Goal: Task Accomplishment & Management: Manage account settings

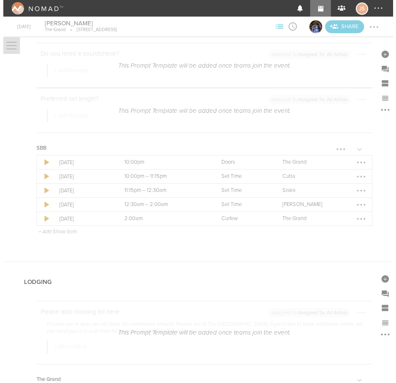
scroll to position [1154, 0]
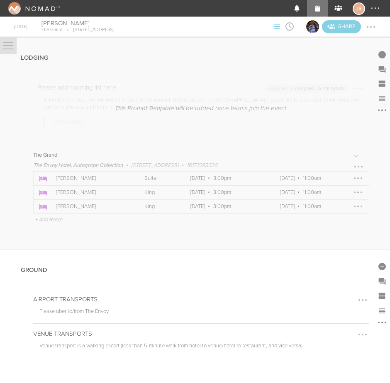
click at [351, 179] on div at bounding box center [357, 178] width 13 height 13
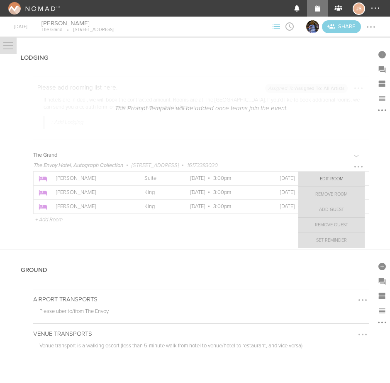
click at [324, 177] on link "Edit Room" at bounding box center [331, 179] width 66 height 15
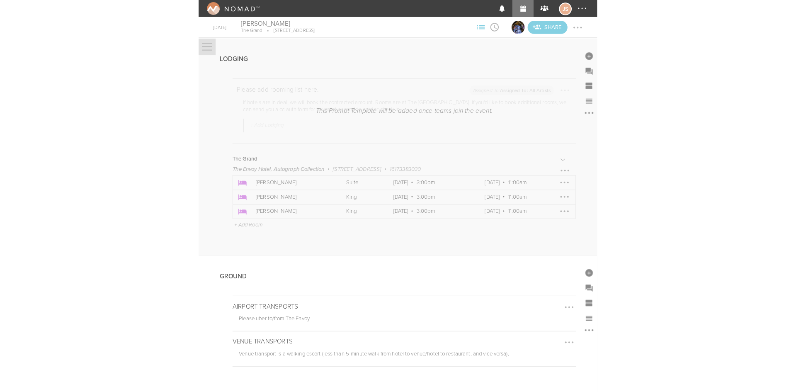
scroll to position [0, 0]
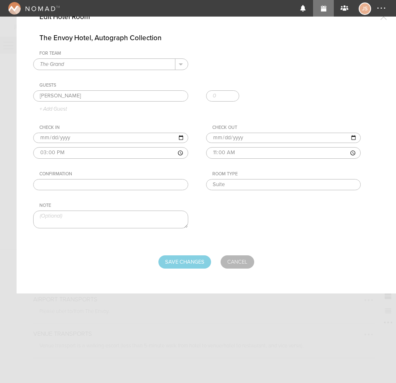
click at [99, 186] on input "text" at bounding box center [110, 185] width 155 height 12
paste input "80356771"
type input "80356771"
click at [177, 255] on form "The Envoy Hotel, Autograph Collection For Team The Grand + Add New Team The Gra…" at bounding box center [206, 151] width 346 height 235
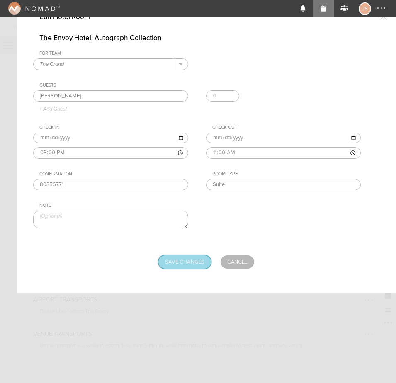
click at [177, 260] on input "Save Changes" at bounding box center [184, 261] width 53 height 13
type input "Saving..."
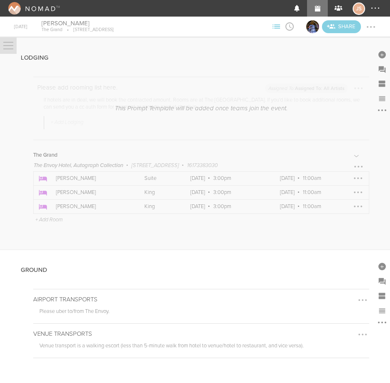
click at [351, 192] on div at bounding box center [357, 192] width 13 height 13
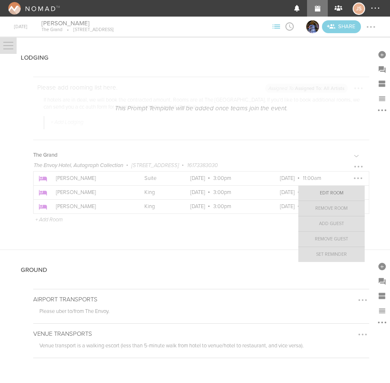
click at [325, 193] on link "Edit Room" at bounding box center [331, 193] width 66 height 15
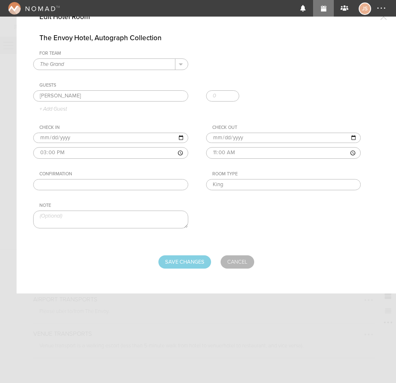
click at [113, 183] on input "text" at bounding box center [110, 185] width 155 height 12
paste input "80364105"
type input "80364105"
click at [198, 260] on input "Save Changes" at bounding box center [184, 261] width 53 height 13
type input "Saving..."
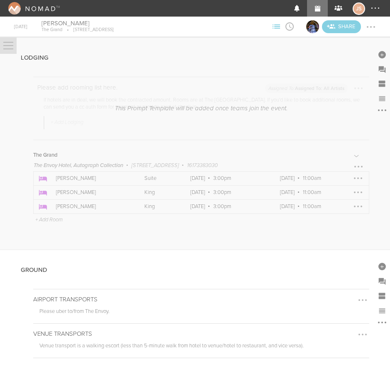
click at [357, 206] on div at bounding box center [358, 207] width 2 height 2
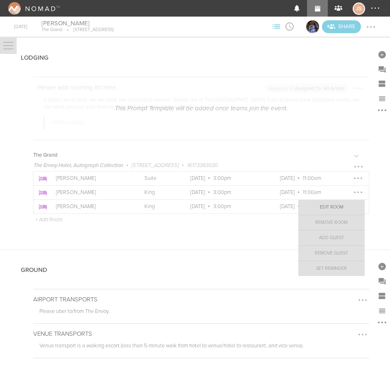
click at [316, 209] on link "Edit Room" at bounding box center [331, 207] width 66 height 15
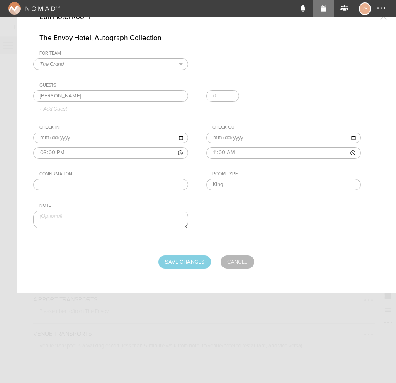
click at [76, 184] on input "text" at bounding box center [110, 185] width 155 height 12
paste input "80369370"
type input "80369370"
click at [199, 260] on input "Save Changes" at bounding box center [184, 261] width 53 height 13
type input "Saving..."
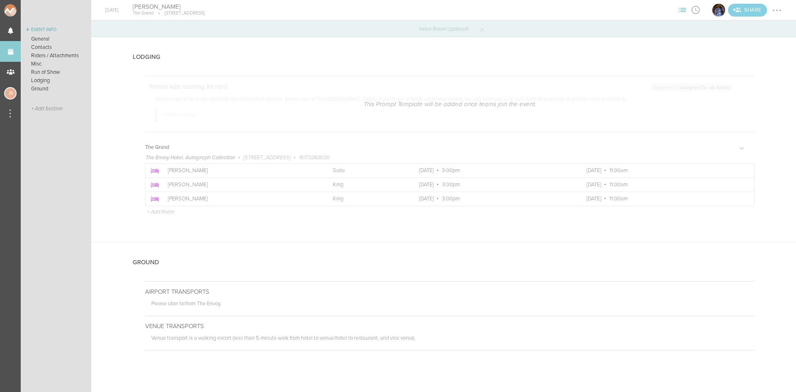
scroll to position [1138, 0]
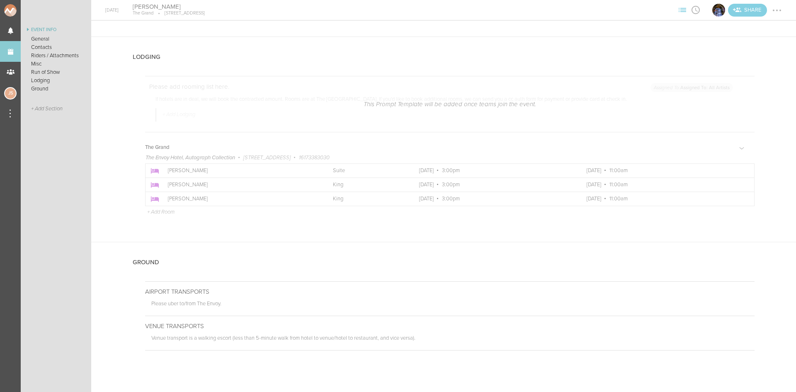
click at [389, 11] on div at bounding box center [776, 10] width 13 height 13
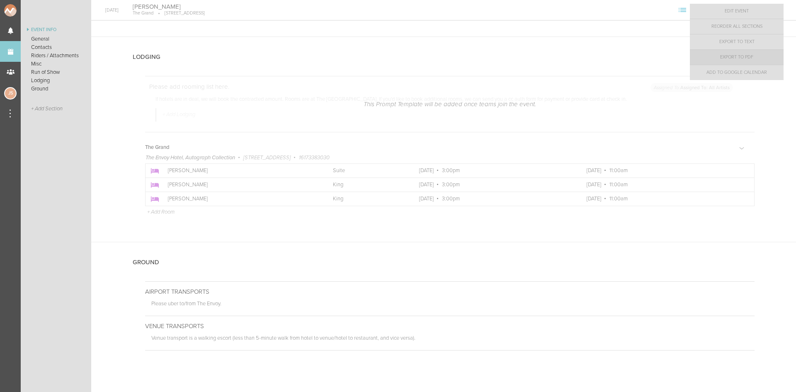
click at [389, 56] on link "Export to PDF" at bounding box center [737, 57] width 94 height 15
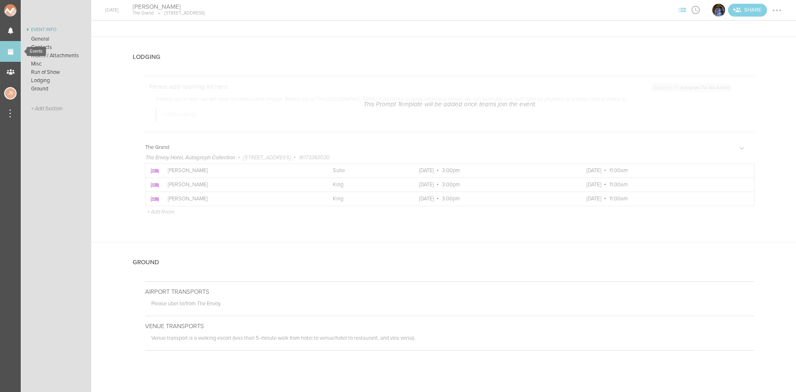
click at [10, 53] on link "Events" at bounding box center [10, 51] width 21 height 21
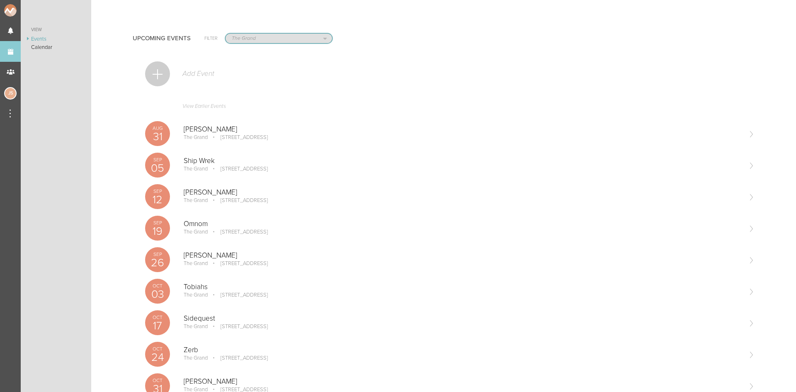
click at [252, 38] on select "All Teams Jakeshore Breakbomb bsmnt Sonia Z3LLA FWD Flynn's Fire Island The Gra…" at bounding box center [279, 39] width 107 height 10
select select "0"
click at [226, 34] on select "All Teams Jakeshore Breakbomb bsmnt Sonia Z3LLA FWD Flynn's Fire Island The Gra…" at bounding box center [279, 39] width 107 height 10
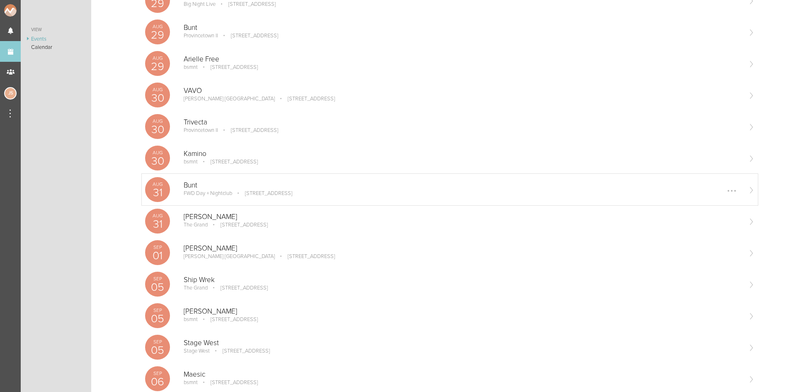
scroll to position [166, 0]
click at [215, 373] on p "Maesic" at bounding box center [463, 373] width 558 height 8
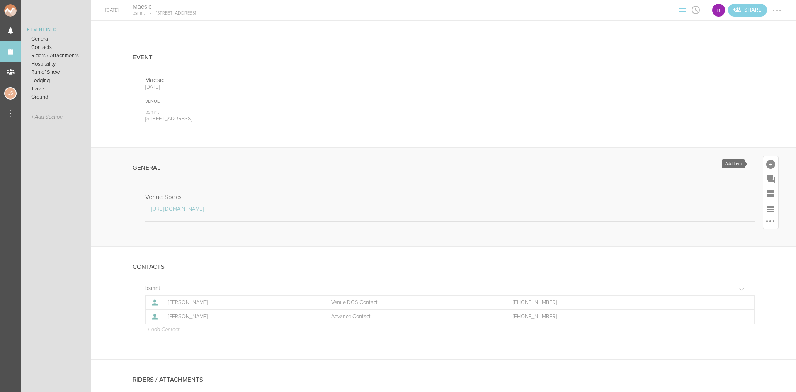
click at [766, 162] on div at bounding box center [770, 164] width 9 height 9
drag, startPoint x: 649, startPoint y: 298, endPoint x: 555, endPoint y: 198, distance: 137.5
click at [648, 299] on icon at bounding box center [654, 291] width 17 height 17
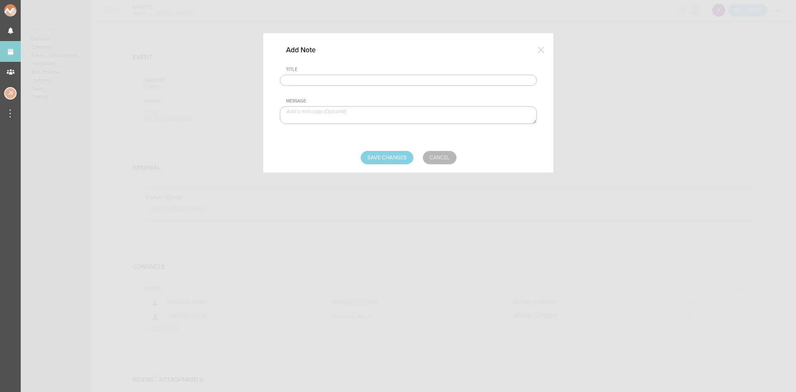
click at [340, 78] on input "text" at bounding box center [408, 81] width 257 height 12
click at [345, 79] on input "text" at bounding box center [408, 81] width 257 height 12
type input "Travel Party"
click at [348, 111] on textarea at bounding box center [408, 115] width 257 height 18
paste textarea "[PERSON_NAME] ([PERSON_NAME]) [PERSON_NAME] (Manager)"
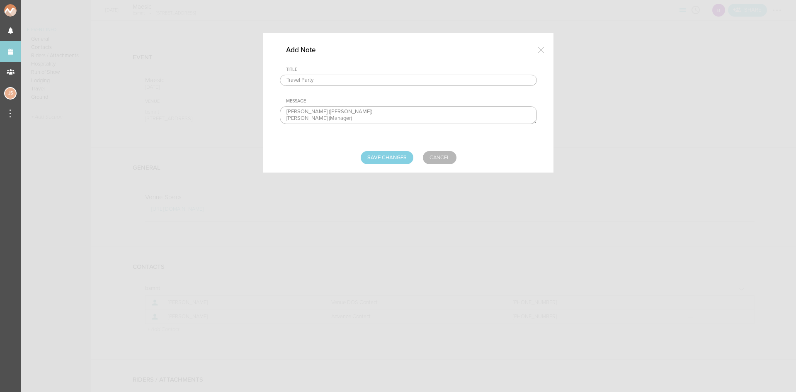
scroll to position [5, 0]
type textarea "[PERSON_NAME] ([PERSON_NAME]) [PERSON_NAME] (Manager)"
click at [388, 156] on input "Save Changes" at bounding box center [387, 157] width 53 height 13
type input "Saving..."
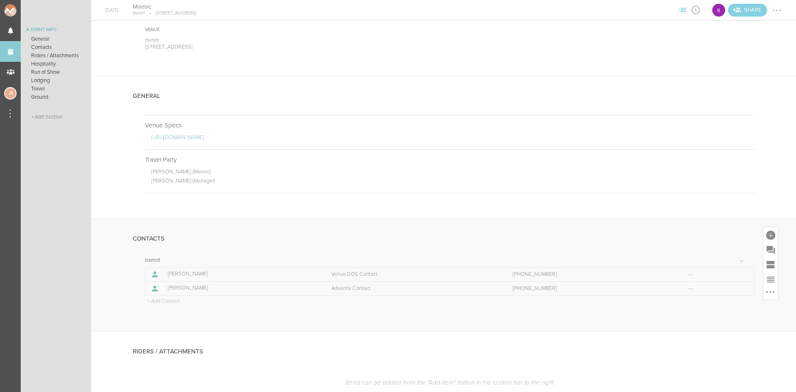
scroll to position [83, 0]
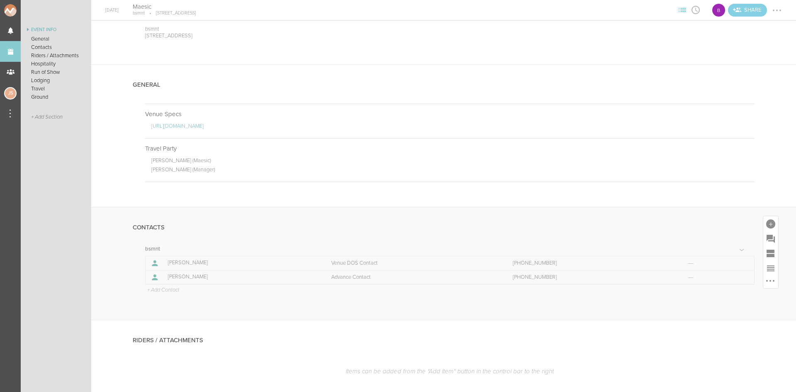
click at [159, 291] on p "+ Add Contact" at bounding box center [162, 290] width 33 height 7
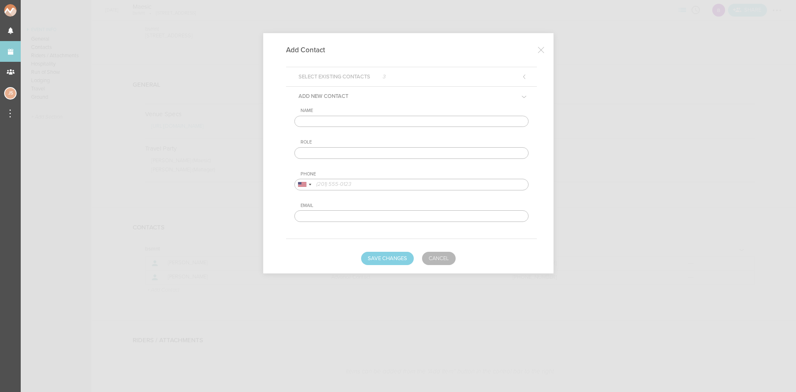
click at [331, 121] on input "text" at bounding box center [411, 122] width 234 height 12
type input "[PERSON_NAME]"
click at [347, 157] on input "text" at bounding box center [411, 153] width 234 height 12
type input "Artist DOS Contact"
click at [354, 184] on input "tel" at bounding box center [411, 185] width 234 height 12
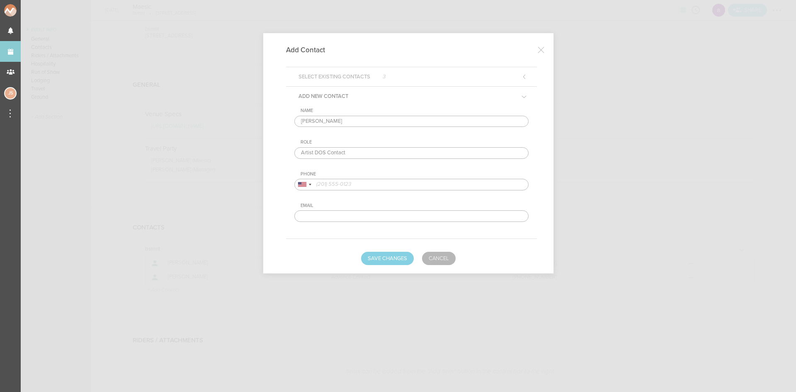
type input "v"
paste input "[PHONE_NUMBER]"
type input "[PHONE_NUMBER]"
click at [397, 261] on button "Save Changes" at bounding box center [387, 258] width 53 height 13
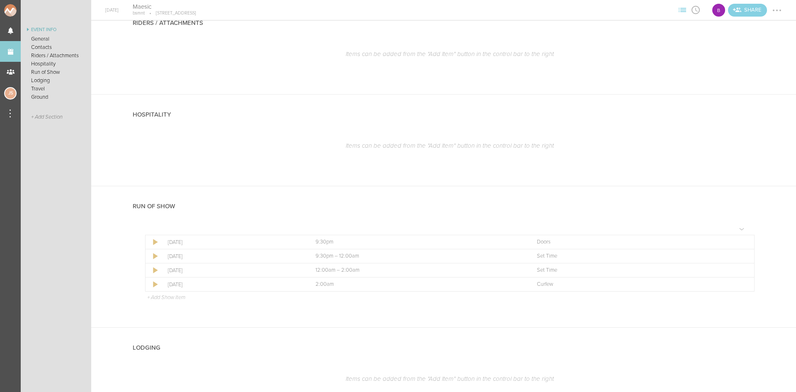
scroll to position [415, 0]
click at [737, 242] on div at bounding box center [743, 241] width 13 height 13
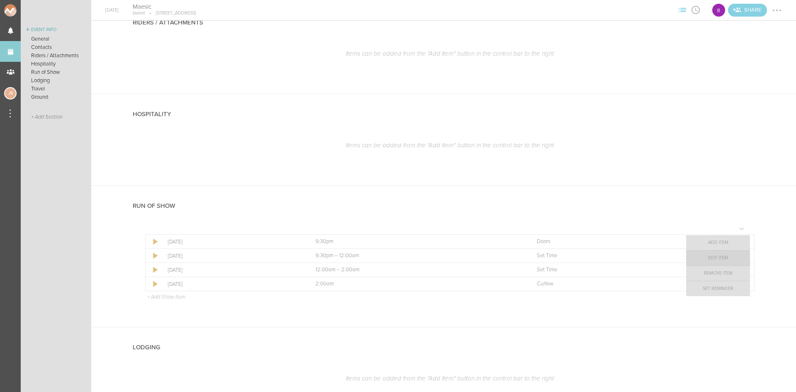
click at [725, 259] on link "Edit Item" at bounding box center [718, 257] width 64 height 15
select select "Doors"
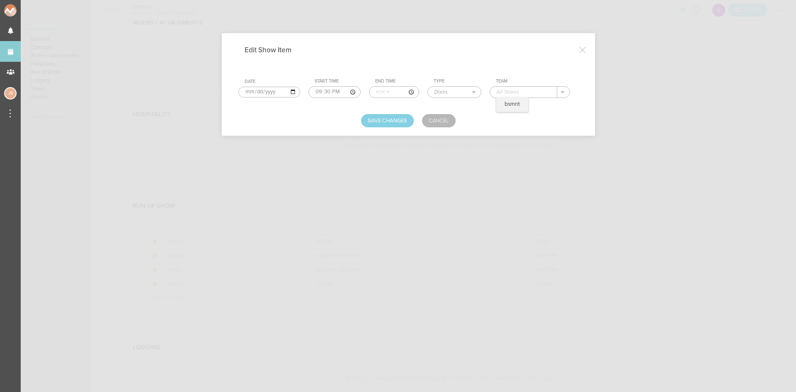
click at [504, 94] on input "text" at bounding box center [523, 92] width 67 height 11
click at [506, 103] on p "bsmnt" at bounding box center [511, 104] width 15 height 7
type input "bsmnt"
click at [371, 118] on button "Save Changes" at bounding box center [387, 120] width 53 height 13
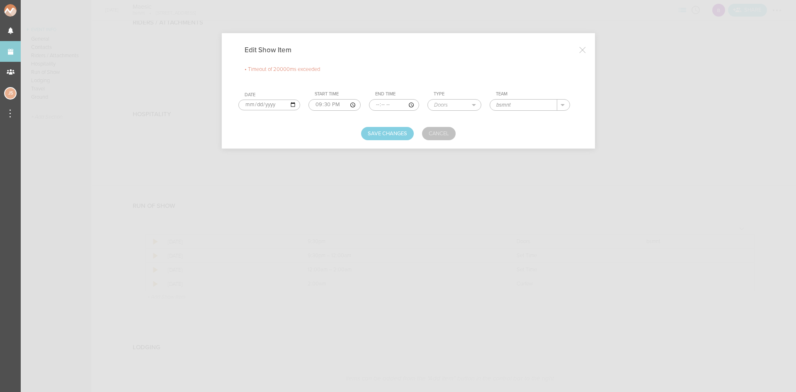
click at [439, 137] on link "Cancel" at bounding box center [439, 133] width 34 height 13
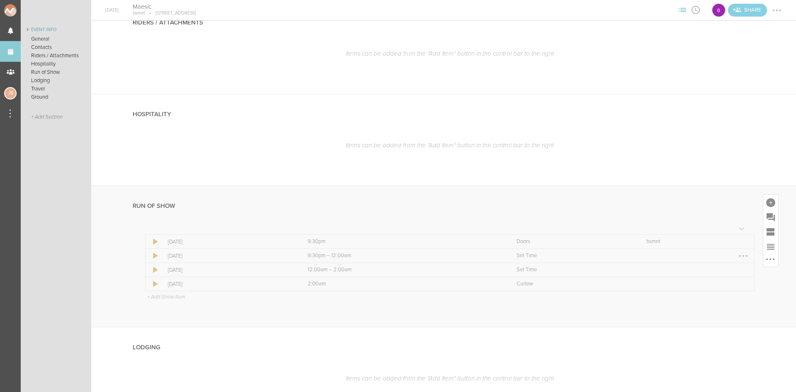
click at [737, 257] on div at bounding box center [743, 255] width 13 height 13
drag, startPoint x: 737, startPoint y: 257, endPoint x: 711, endPoint y: 264, distance: 27.2
click at [724, 273] on link "Edit Item" at bounding box center [718, 271] width 64 height 15
select select "Set Time"
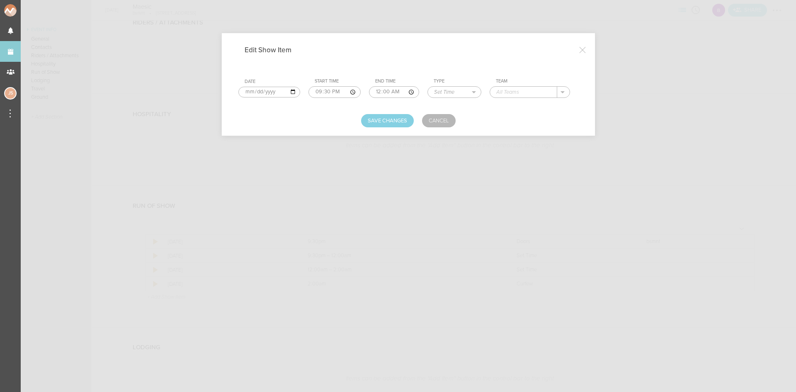
click at [381, 93] on input "00:00" at bounding box center [394, 92] width 50 height 12
type input "22:45"
type input "Maesic"
click at [390, 120] on button "Save Changes" at bounding box center [387, 120] width 53 height 13
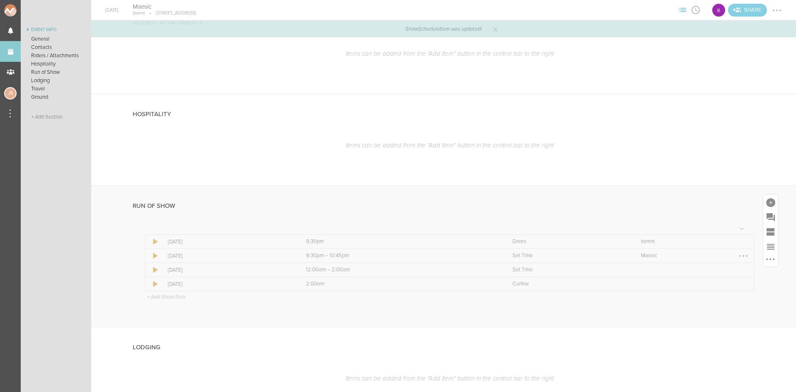
click at [742, 255] on div at bounding box center [743, 256] width 2 height 2
click at [727, 273] on link "Edit Item" at bounding box center [718, 271] width 64 height 15
select select "Set Time"
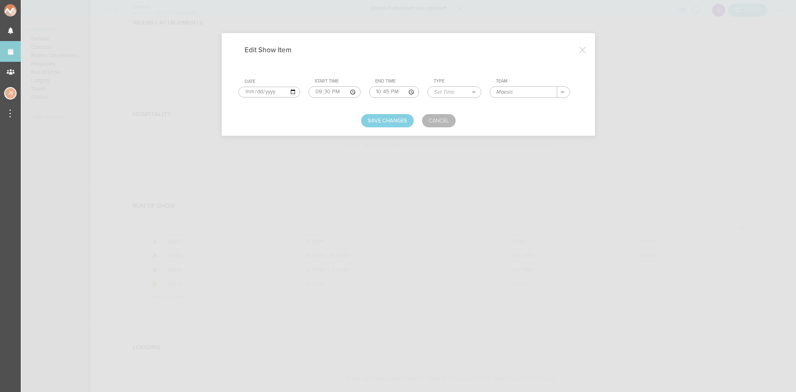
drag, startPoint x: 524, startPoint y: 92, endPoint x: 427, endPoint y: 89, distance: 96.2
click at [427, 89] on tr "Date [DATE] Start Time 21:30 End Time 22:45 Type Load In Soundcheck Line Check …" at bounding box center [408, 88] width 340 height 26
type input "AFTRS"
click at [401, 121] on button "Save Changes" at bounding box center [387, 120] width 53 height 13
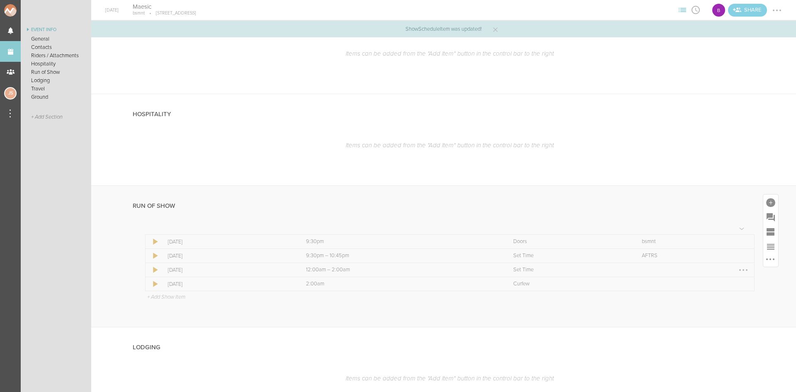
click at [737, 269] on div at bounding box center [743, 269] width 13 height 13
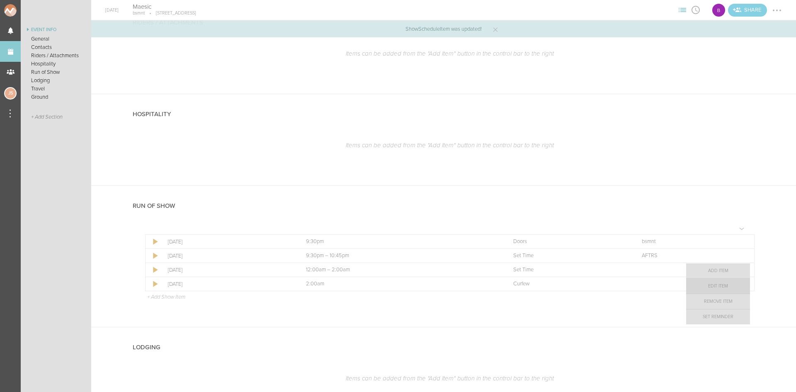
click at [730, 286] on link "Edit Item" at bounding box center [718, 286] width 64 height 15
select select "Set Time"
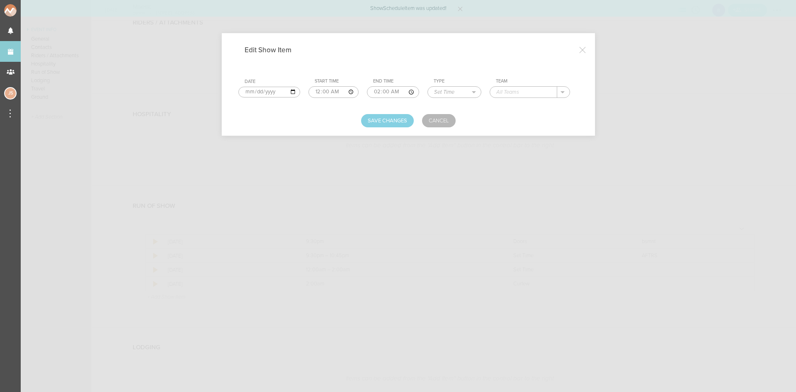
click at [521, 91] on input "text" at bounding box center [523, 92] width 67 height 11
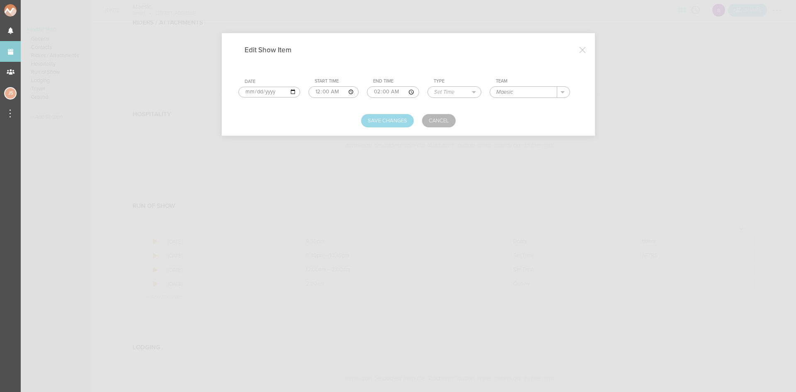
type input "Maesic"
click at [398, 124] on button "Save Changes" at bounding box center [387, 120] width 53 height 13
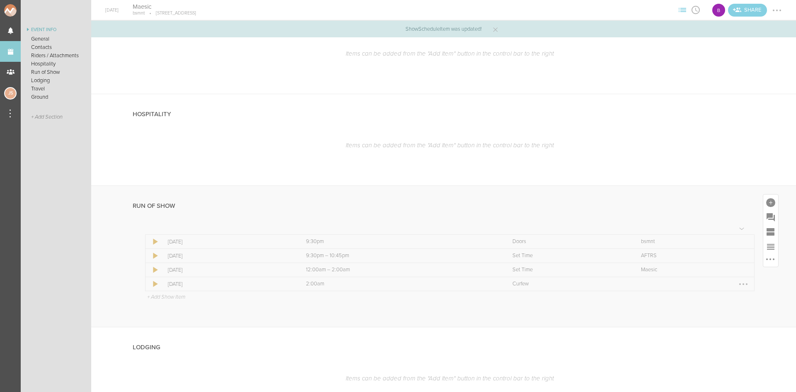
click at [742, 284] on div at bounding box center [743, 283] width 13 height 13
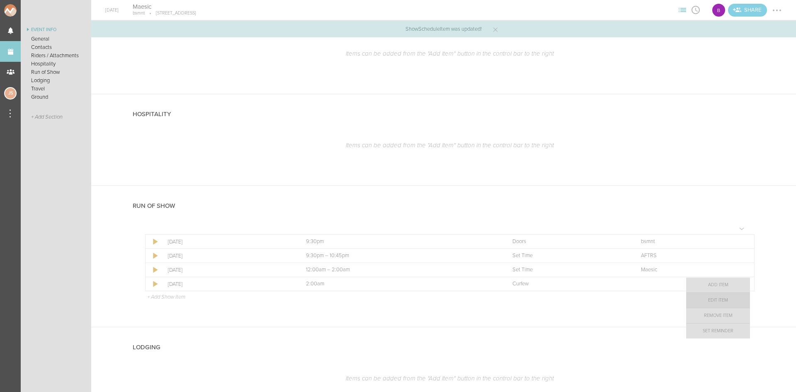
click at [730, 304] on link "Edit Item" at bounding box center [718, 300] width 64 height 15
select select "Curfew"
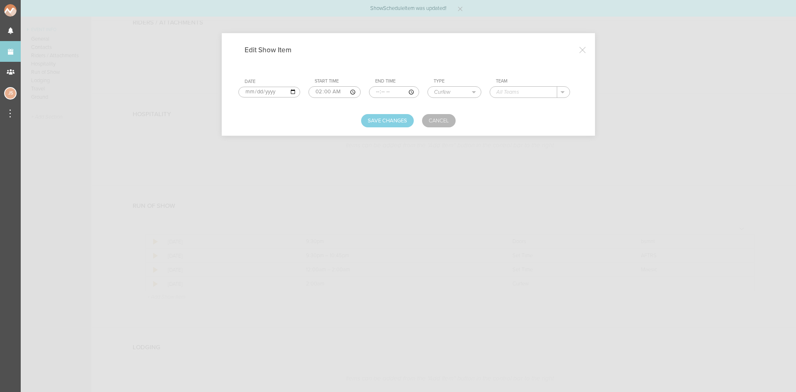
click at [516, 92] on input "text" at bounding box center [523, 92] width 67 height 11
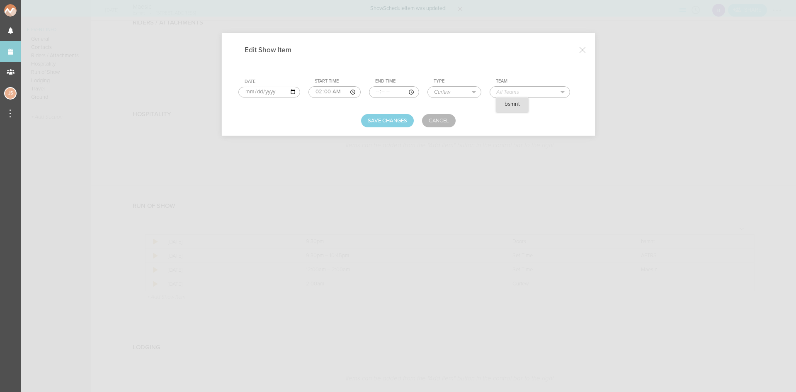
click at [518, 104] on p "bsmnt" at bounding box center [511, 104] width 15 height 7
type input "bsmnt"
click at [382, 117] on button "Save Changes" at bounding box center [387, 120] width 53 height 13
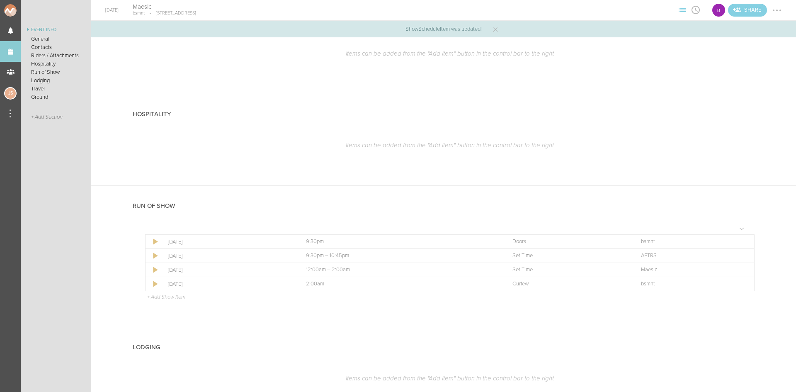
click at [174, 298] on p "+ Add Show Item" at bounding box center [166, 296] width 38 height 7
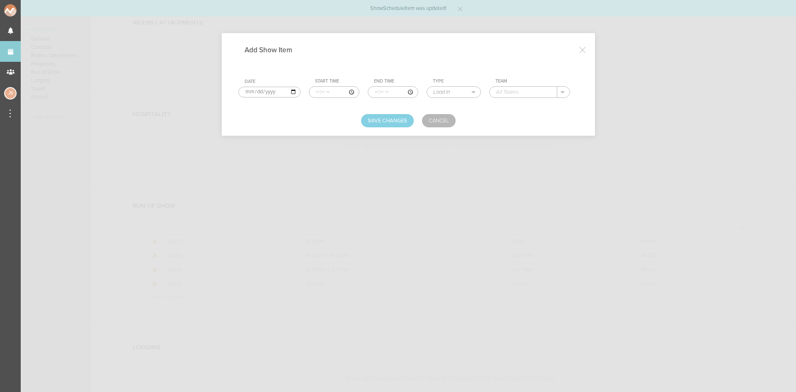
click at [312, 89] on input "time" at bounding box center [334, 92] width 51 height 12
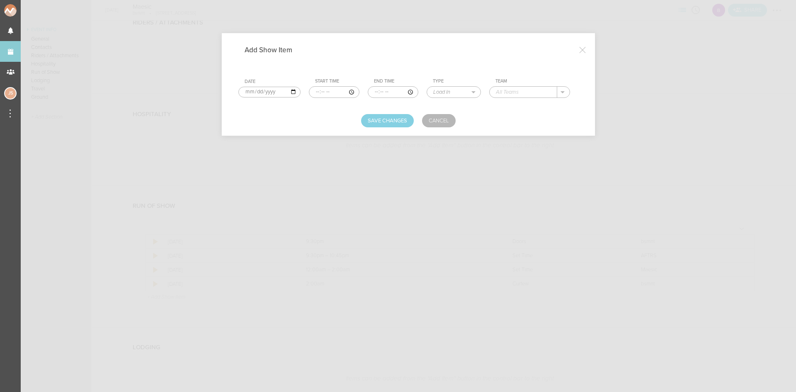
click at [318, 92] on input "time" at bounding box center [334, 92] width 51 height 12
type input "22:45"
type input "00:00"
select select "Set Time"
type input "Xandor"
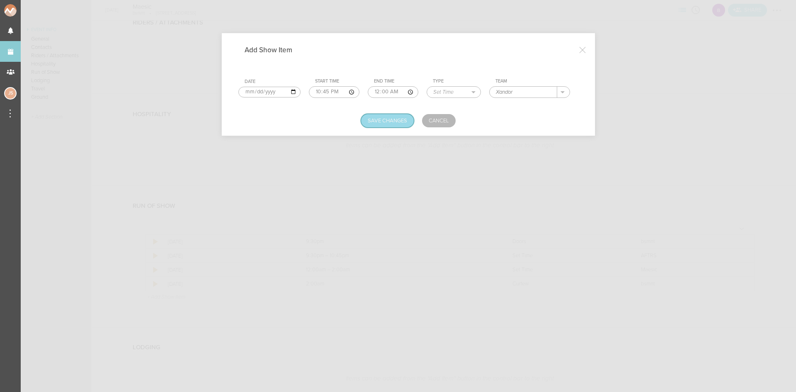
click at [376, 117] on button "Save Changes" at bounding box center [387, 120] width 53 height 13
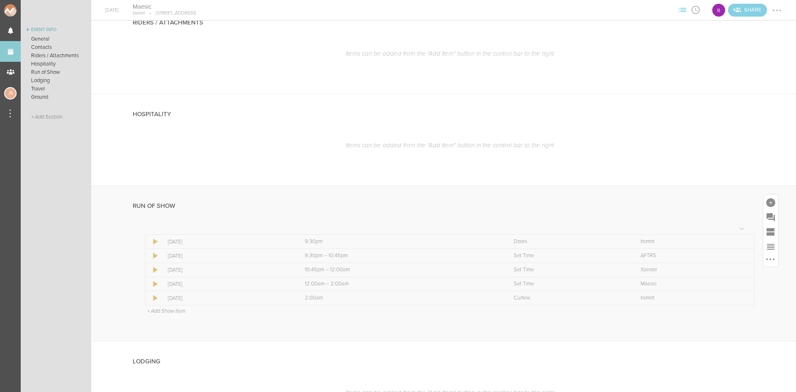
click at [172, 310] on p "+ Add Show Item" at bounding box center [166, 311] width 38 height 7
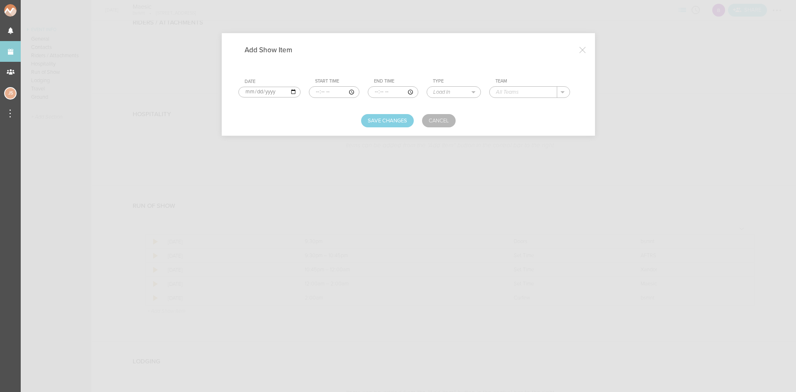
click at [313, 92] on input "time" at bounding box center [334, 92] width 51 height 12
click at [437, 124] on link "Cancel" at bounding box center [439, 120] width 34 height 13
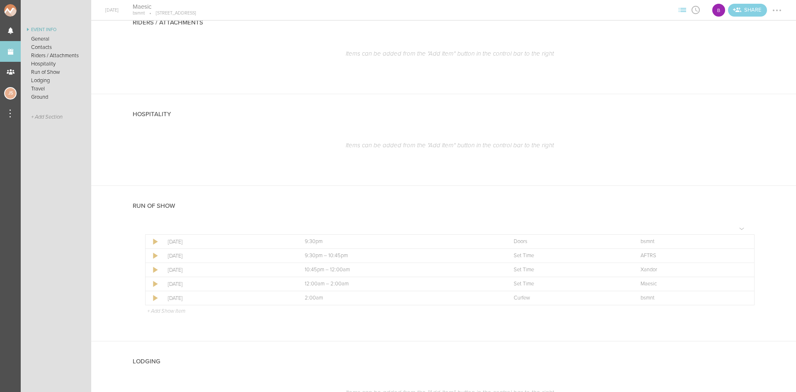
click at [22, 321] on ul "Event Info General Contacts Riders / Attachments Hospitality Run of Show Lodgin…" at bounding box center [56, 208] width 70 height 367
